Goal: Information Seeking & Learning: Learn about a topic

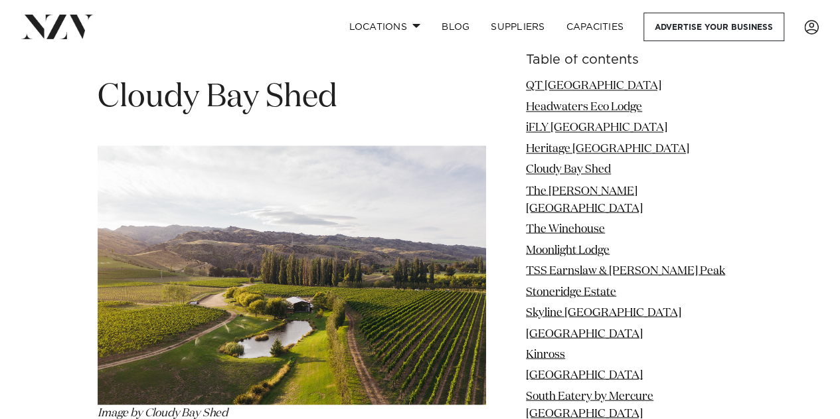
scroll to position [3692, 0]
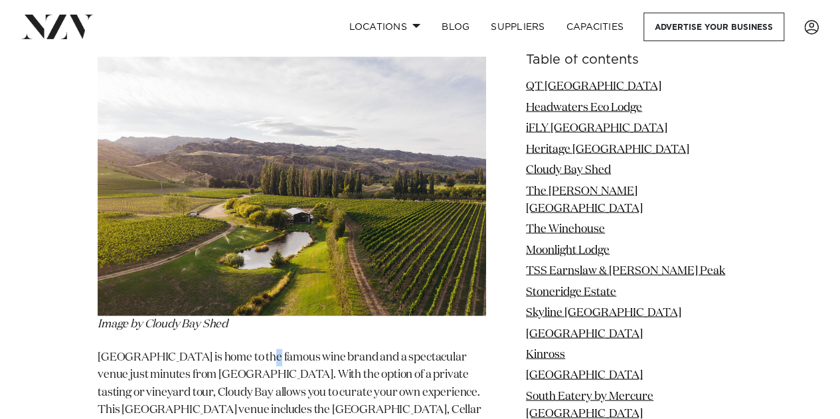
drag, startPoint x: 337, startPoint y: 116, endPoint x: 256, endPoint y: 244, distance: 151.1
click at [256, 349] on p "[GEOGRAPHIC_DATA] is home to the famous wine brand and a spectacular venue just…" at bounding box center [292, 401] width 389 height 105
click at [290, 160] on img at bounding box center [292, 185] width 389 height 259
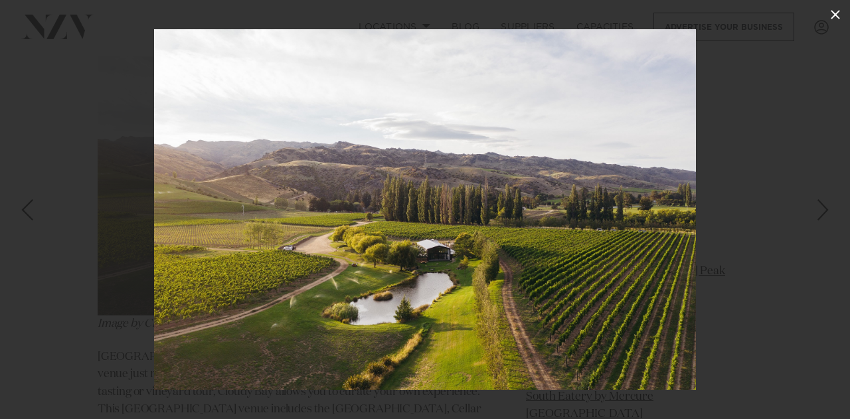
click at [832, 10] on icon at bounding box center [836, 15] width 16 height 16
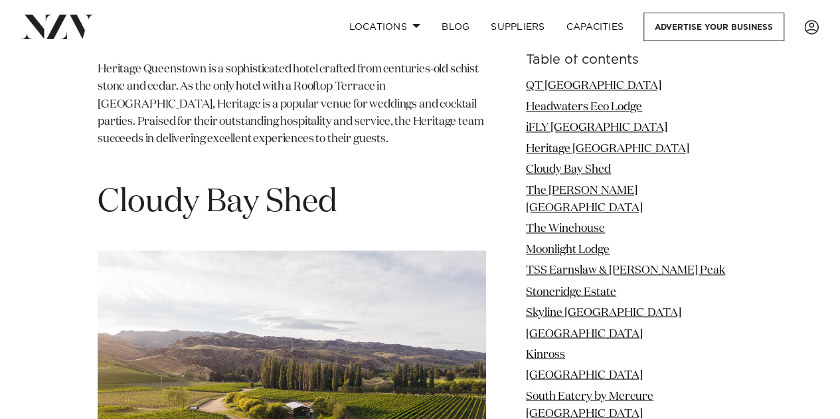
scroll to position [3496, 0]
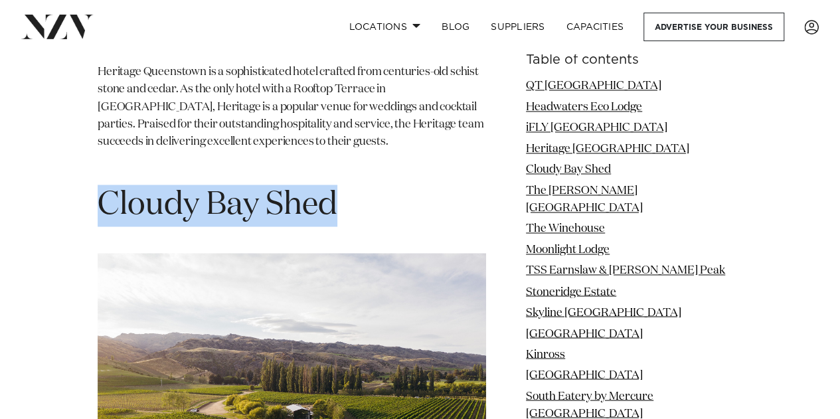
drag, startPoint x: 355, startPoint y: 76, endPoint x: 85, endPoint y: 84, distance: 269.8
copy h1 "Cloudy Bay Shed"
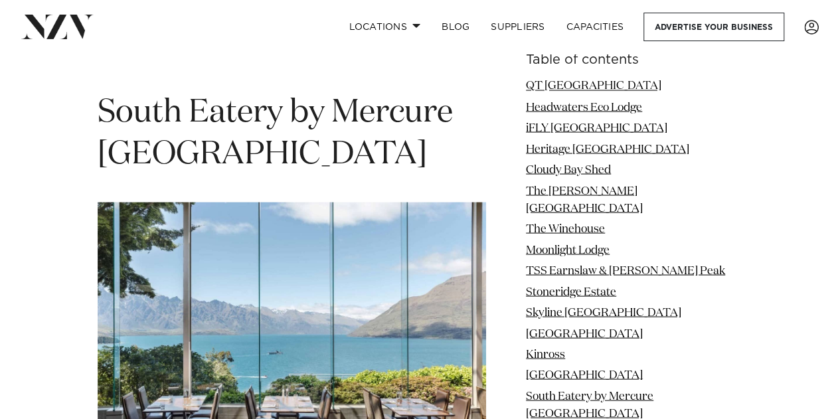
scroll to position [8715, 0]
click at [418, 232] on img at bounding box center [292, 330] width 389 height 259
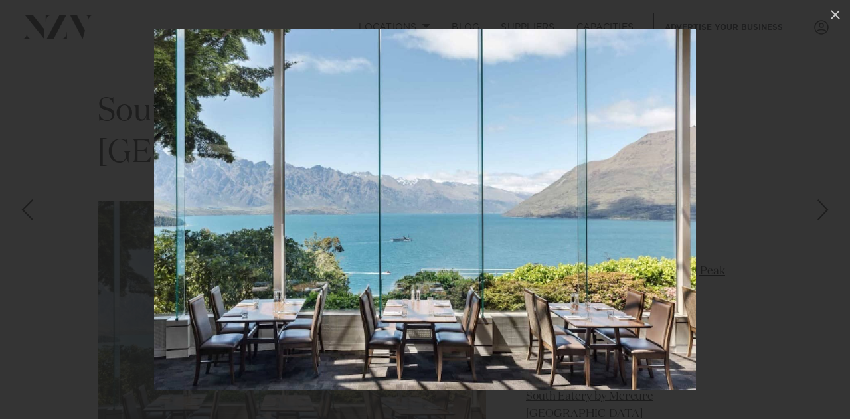
click at [418, 232] on img at bounding box center [425, 209] width 542 height 361
click at [437, 215] on img at bounding box center [425, 209] width 542 height 361
click at [834, 10] on icon at bounding box center [836, 15] width 16 height 16
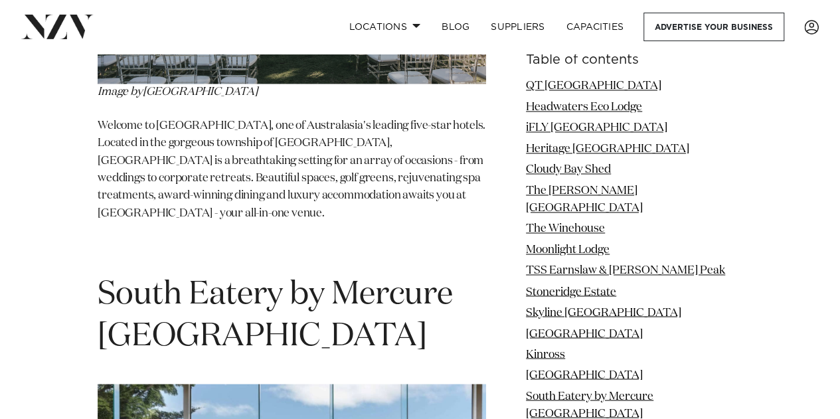
scroll to position [8531, 0]
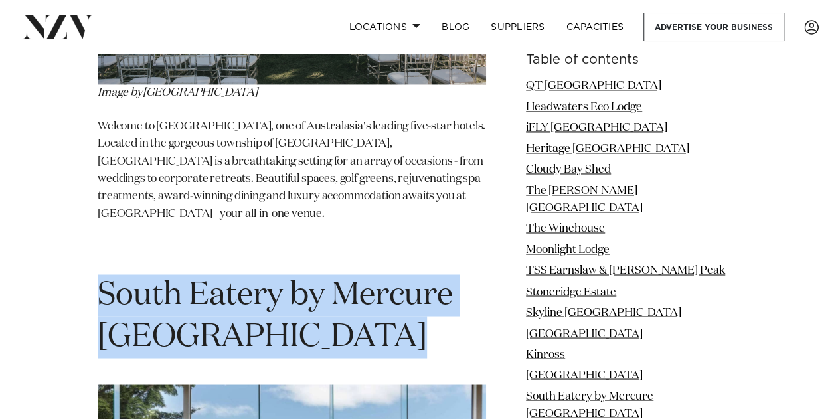
drag, startPoint x: 395, startPoint y: 145, endPoint x: 99, endPoint y: 105, distance: 298.3
click at [99, 274] on h1 "South Eatery by Mercure [GEOGRAPHIC_DATA]" at bounding box center [292, 316] width 389 height 84
copy h1 "South Eatery by Mercure [GEOGRAPHIC_DATA]"
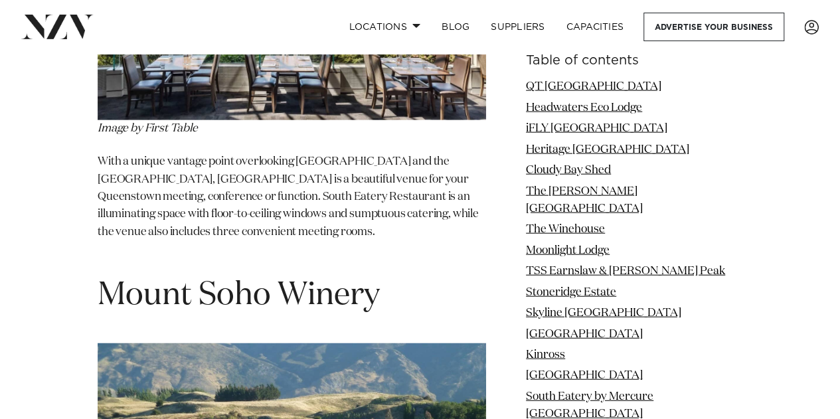
scroll to position [9055, 0]
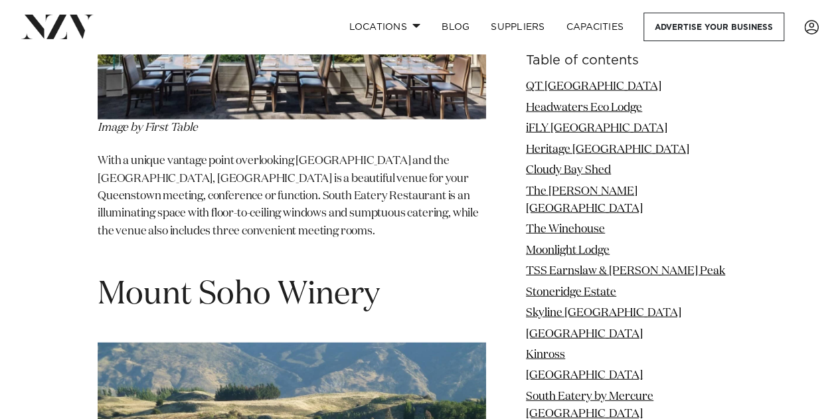
click at [40, 316] on div "Table of contents QT [GEOGRAPHIC_DATA] iFLY [GEOGRAPHIC_DATA] [GEOGRAPHIC_DATA]…" at bounding box center [420, 210] width 819 height 15247
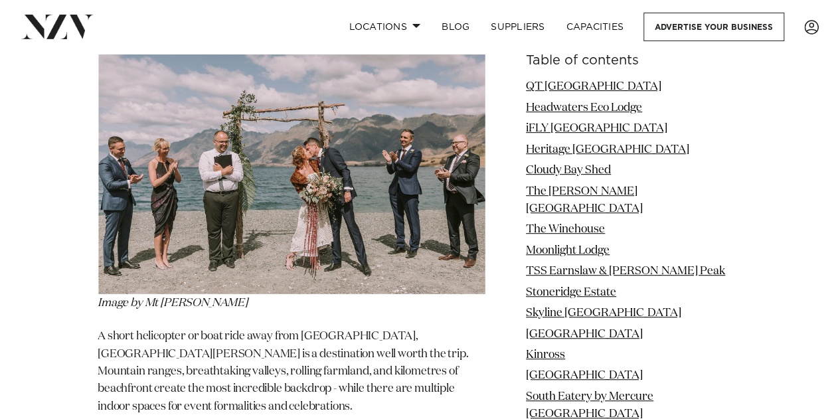
scroll to position [10353, 0]
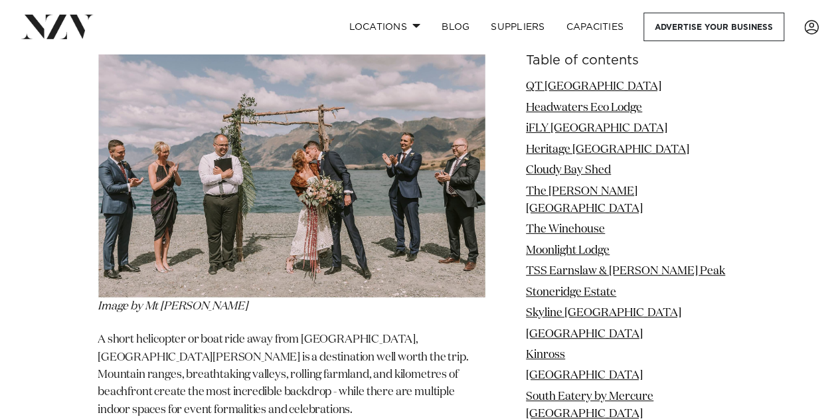
drag, startPoint x: 378, startPoint y: 250, endPoint x: 80, endPoint y: 242, distance: 297.7
copy span "[GEOGRAPHIC_DATA]"
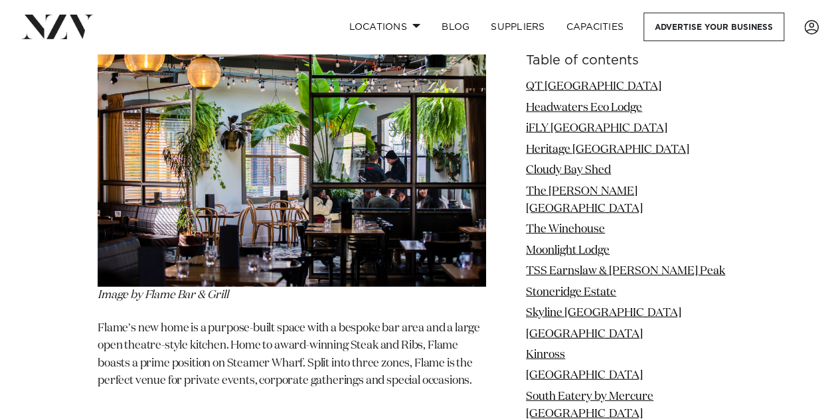
scroll to position [14246, 0]
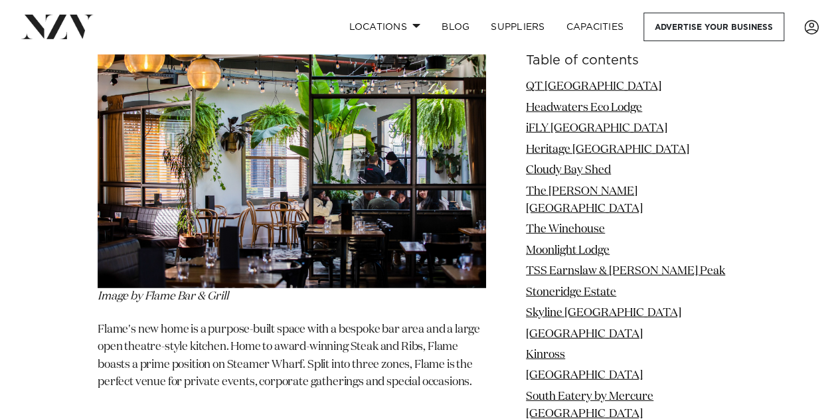
drag, startPoint x: 256, startPoint y: 163, endPoint x: 95, endPoint y: 147, distance: 162.3
copy span "The Grille"
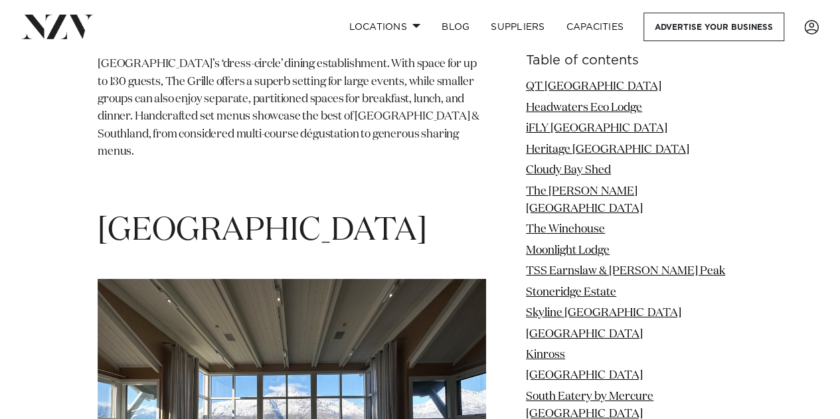
scroll to position [14994, 0]
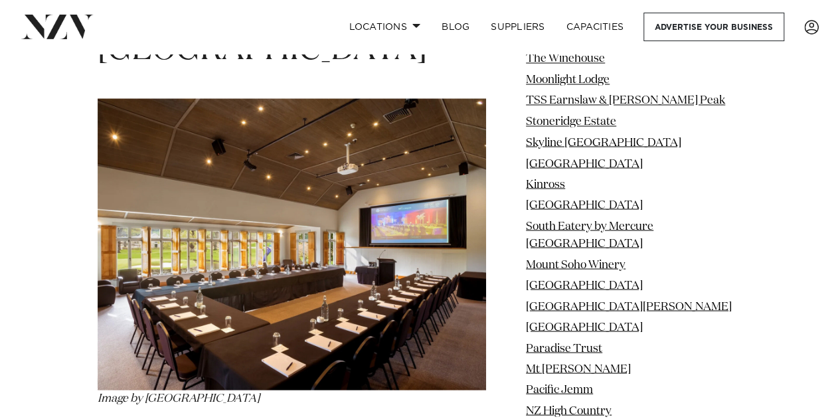
scroll to position [16494, 0]
